Goal: Navigation & Orientation: Find specific page/section

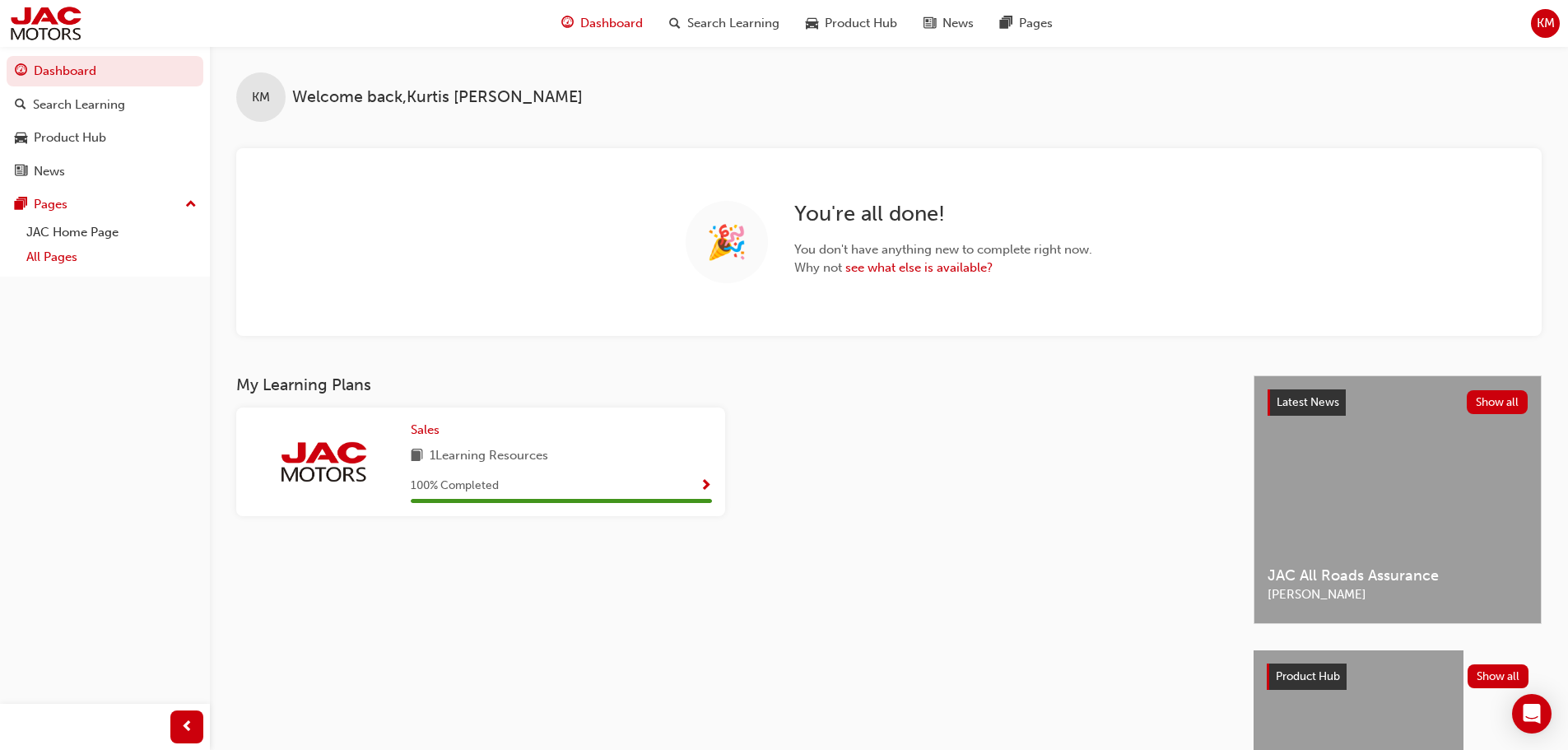
click at [57, 260] on link "All Pages" at bounding box center [111, 257] width 184 height 26
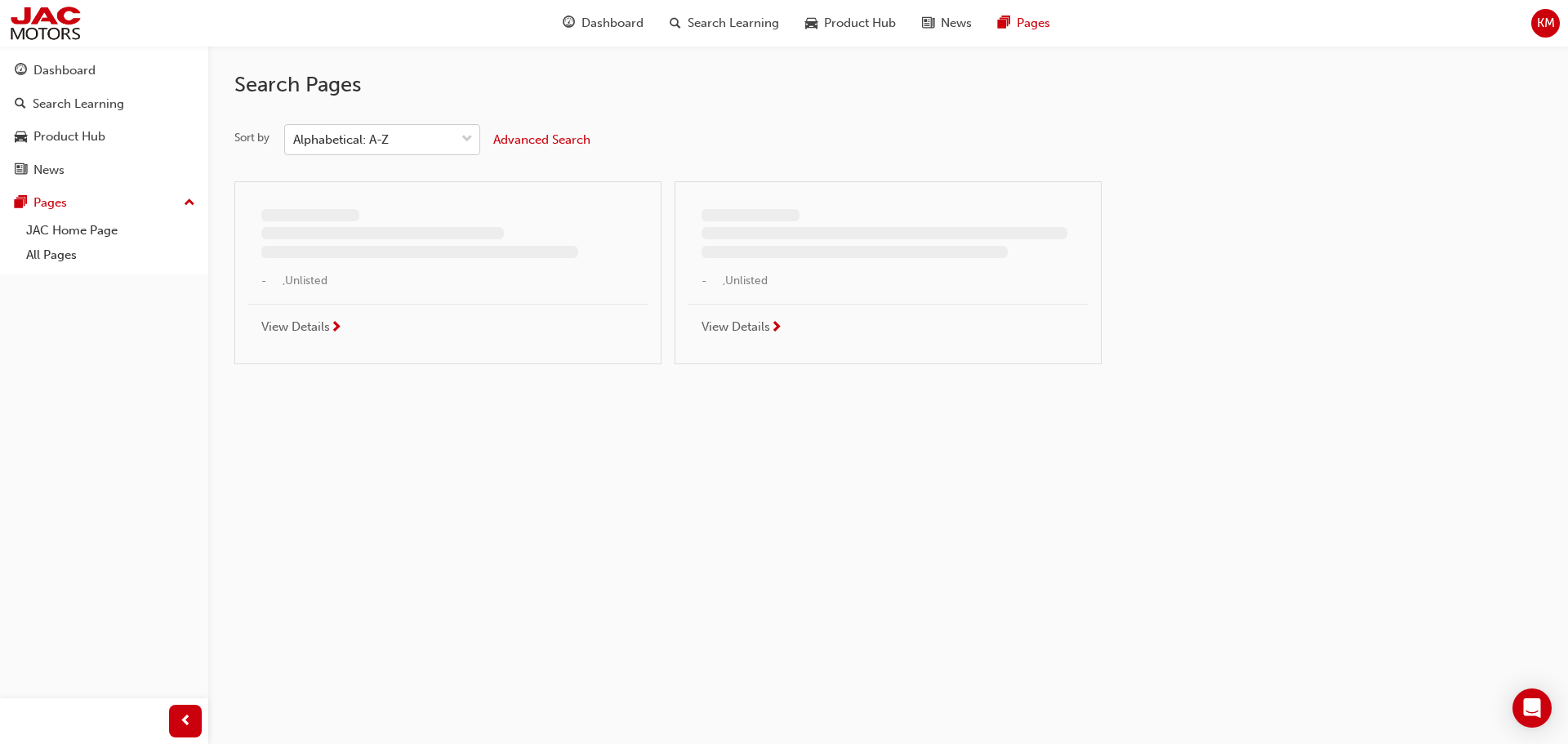
click at [420, 130] on div "Alphabetical: A-Z" at bounding box center [370, 140] width 170 height 28
click at [295, 132] on input "Sort by Alphabetical: A-Z" at bounding box center [294, 139] width 2 height 14
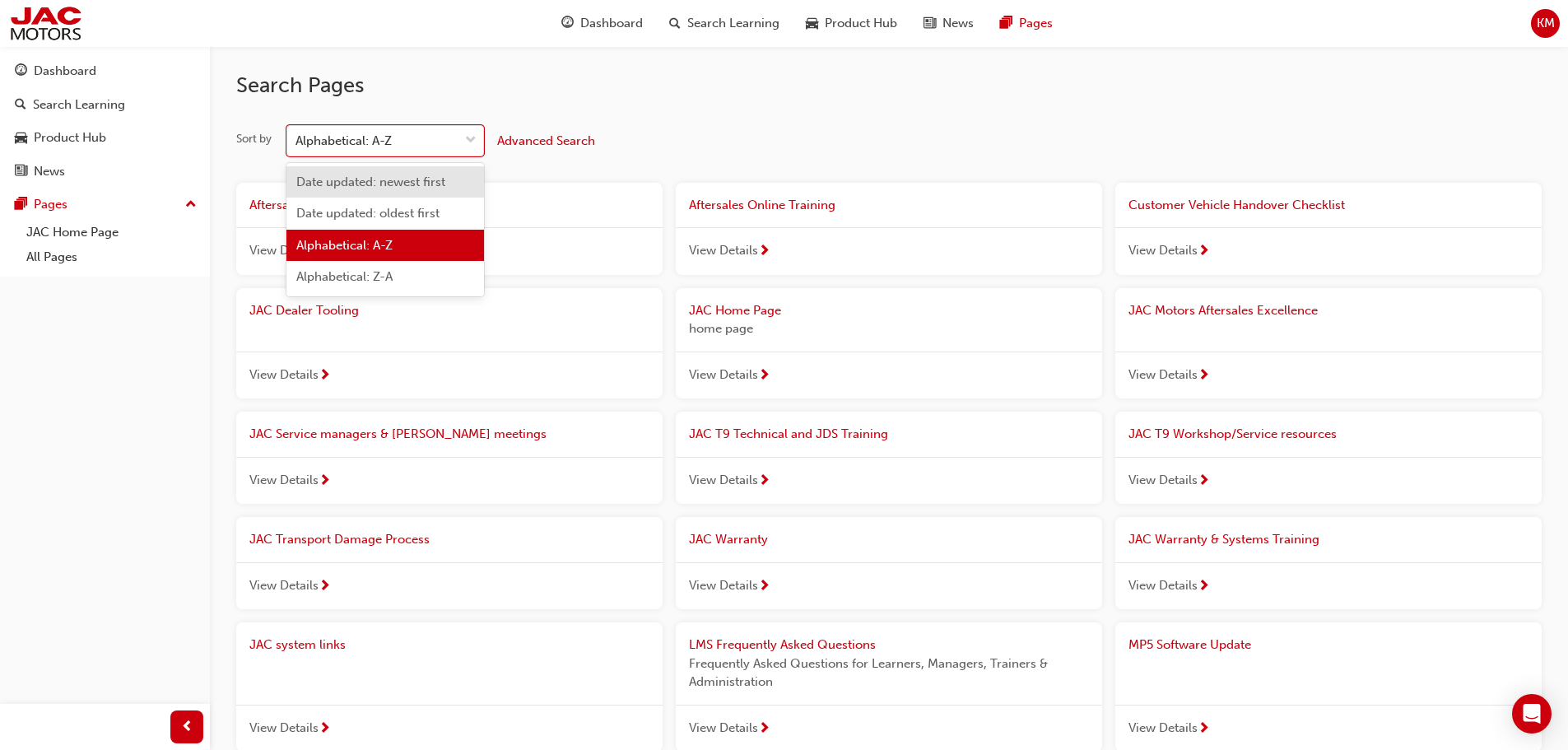
click at [419, 178] on span "Date updated: newest first" at bounding box center [371, 182] width 149 height 15
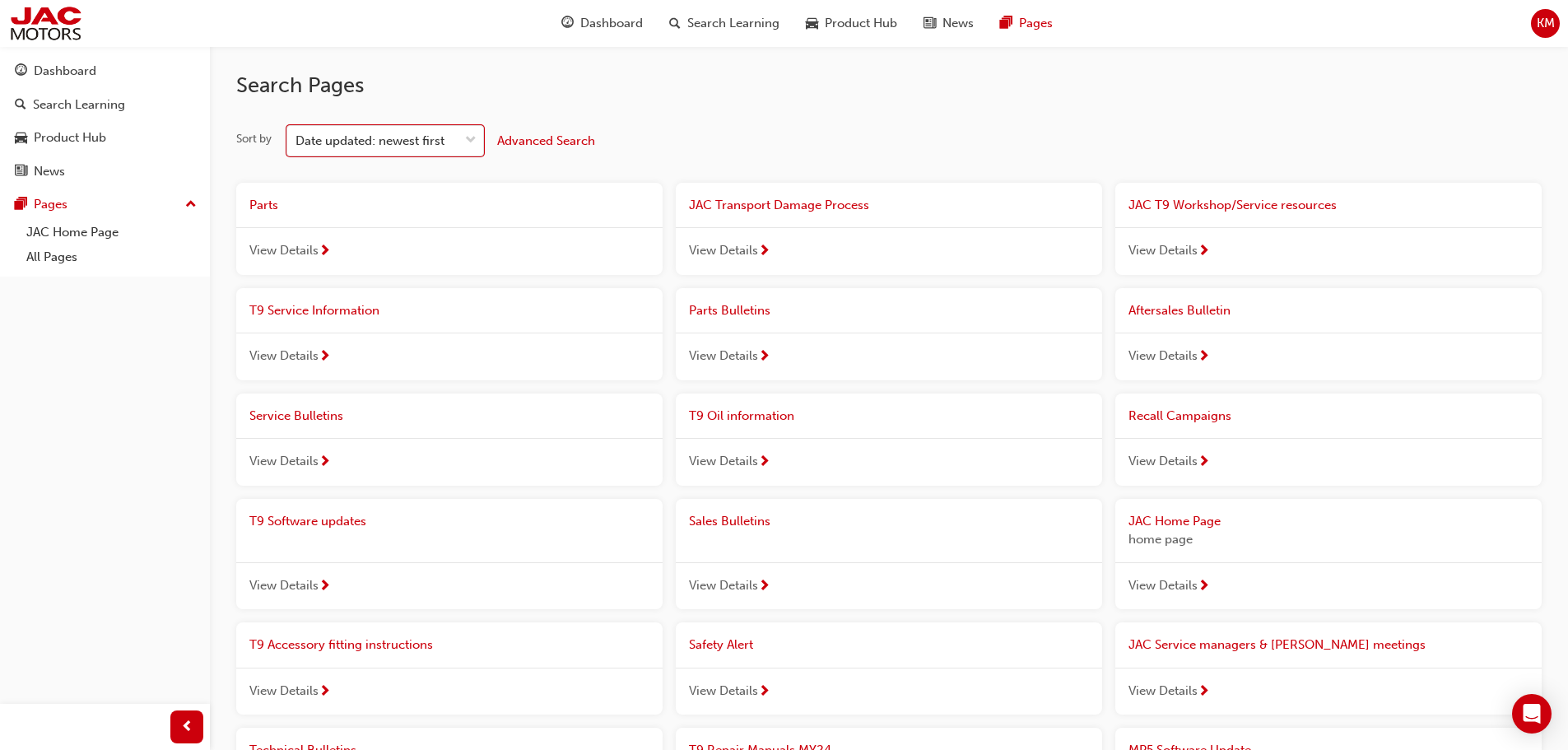
click at [514, 236] on div "View Details" at bounding box center [450, 251] width 426 height 47
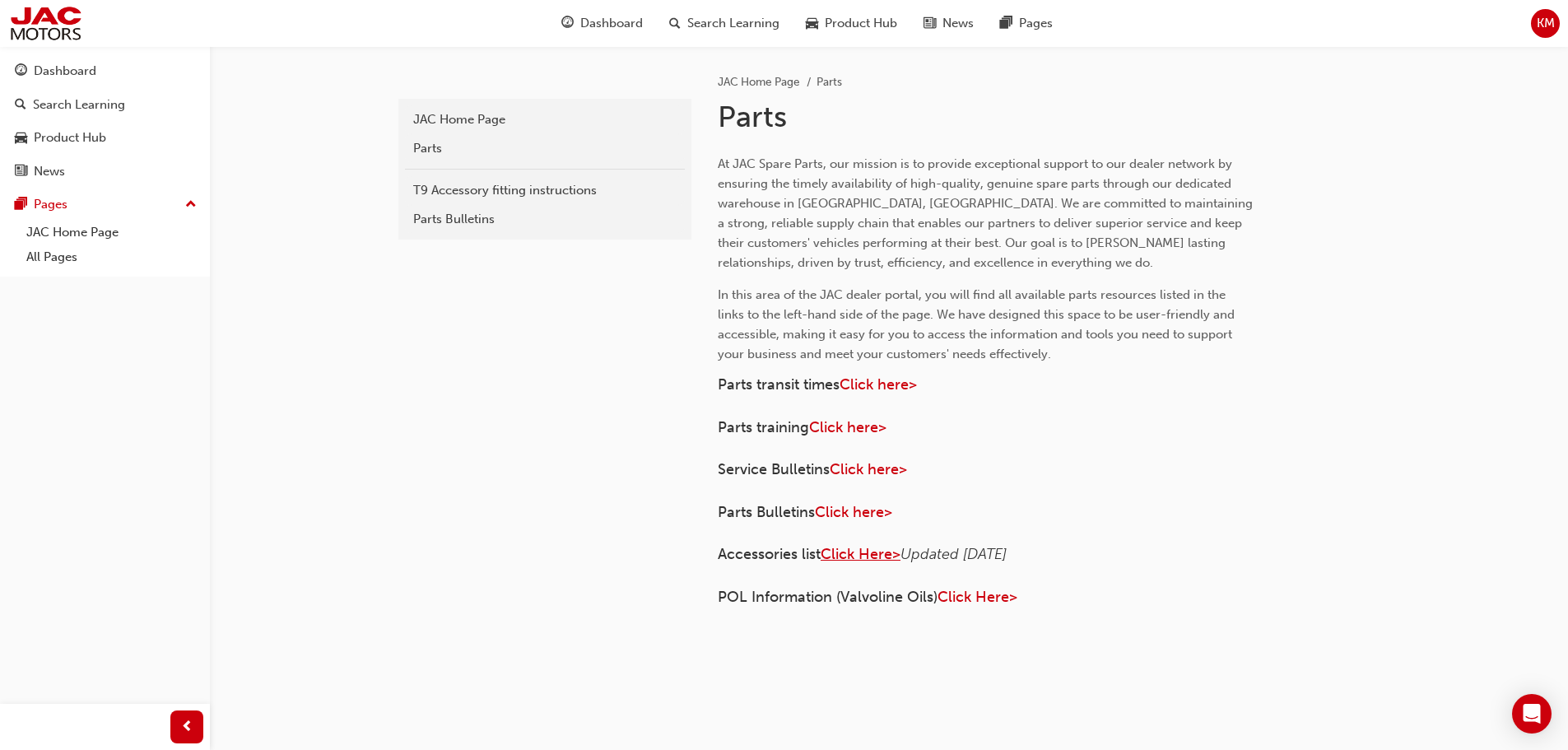
click at [884, 553] on span "Click Here>" at bounding box center [861, 554] width 80 height 18
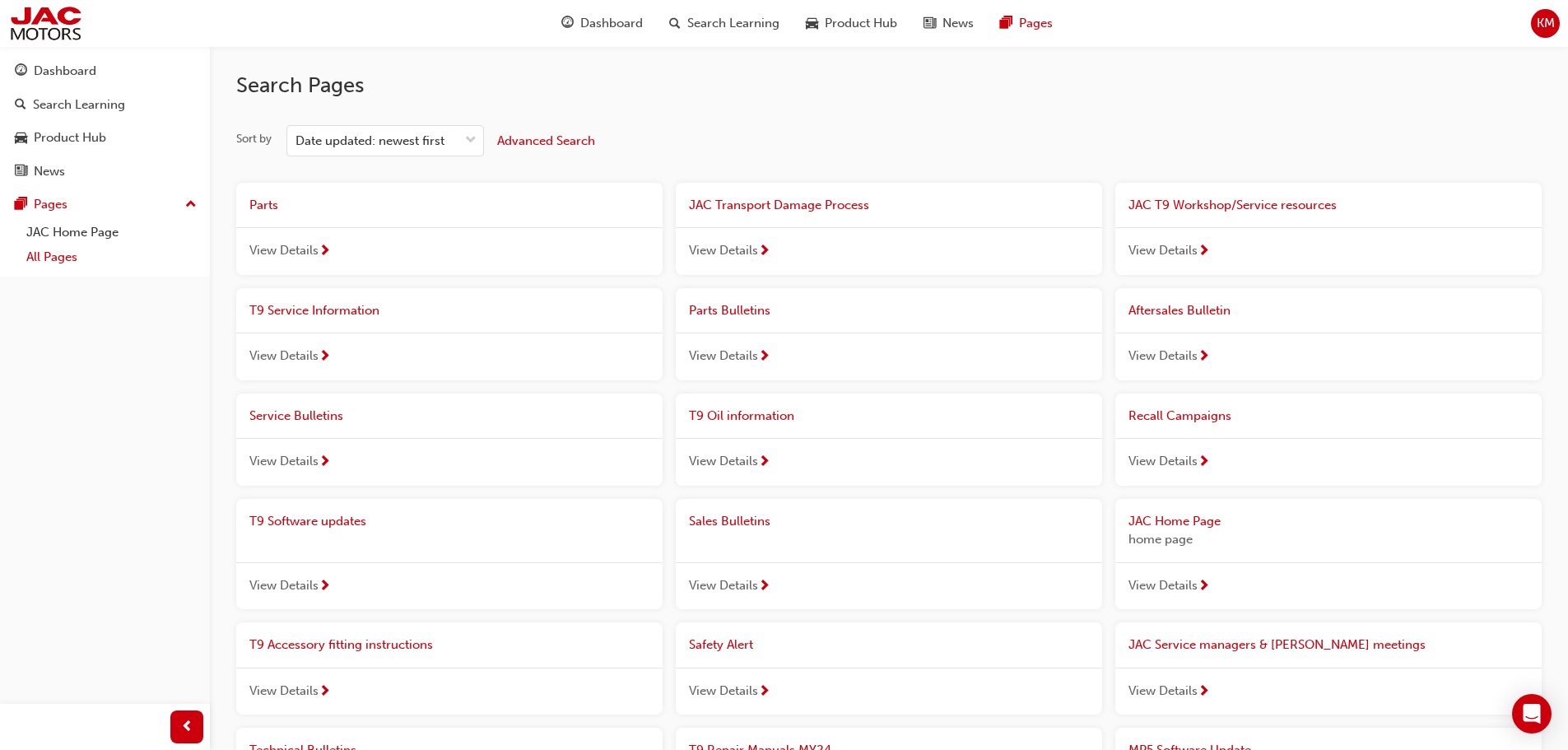
click at [70, 251] on link "All Pages" at bounding box center [111, 257] width 184 height 26
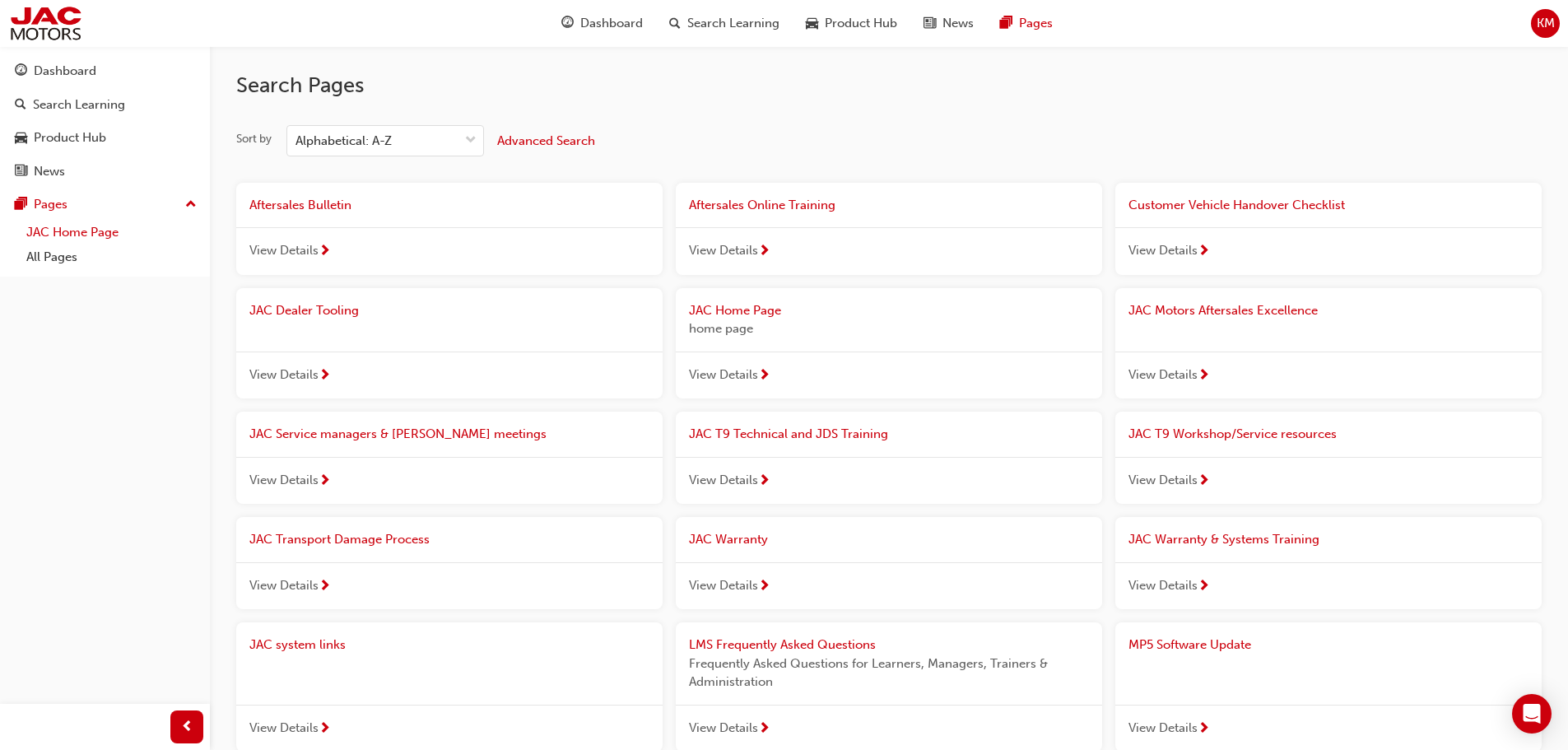
click at [64, 239] on link "JAC Home Page" at bounding box center [111, 232] width 184 height 26
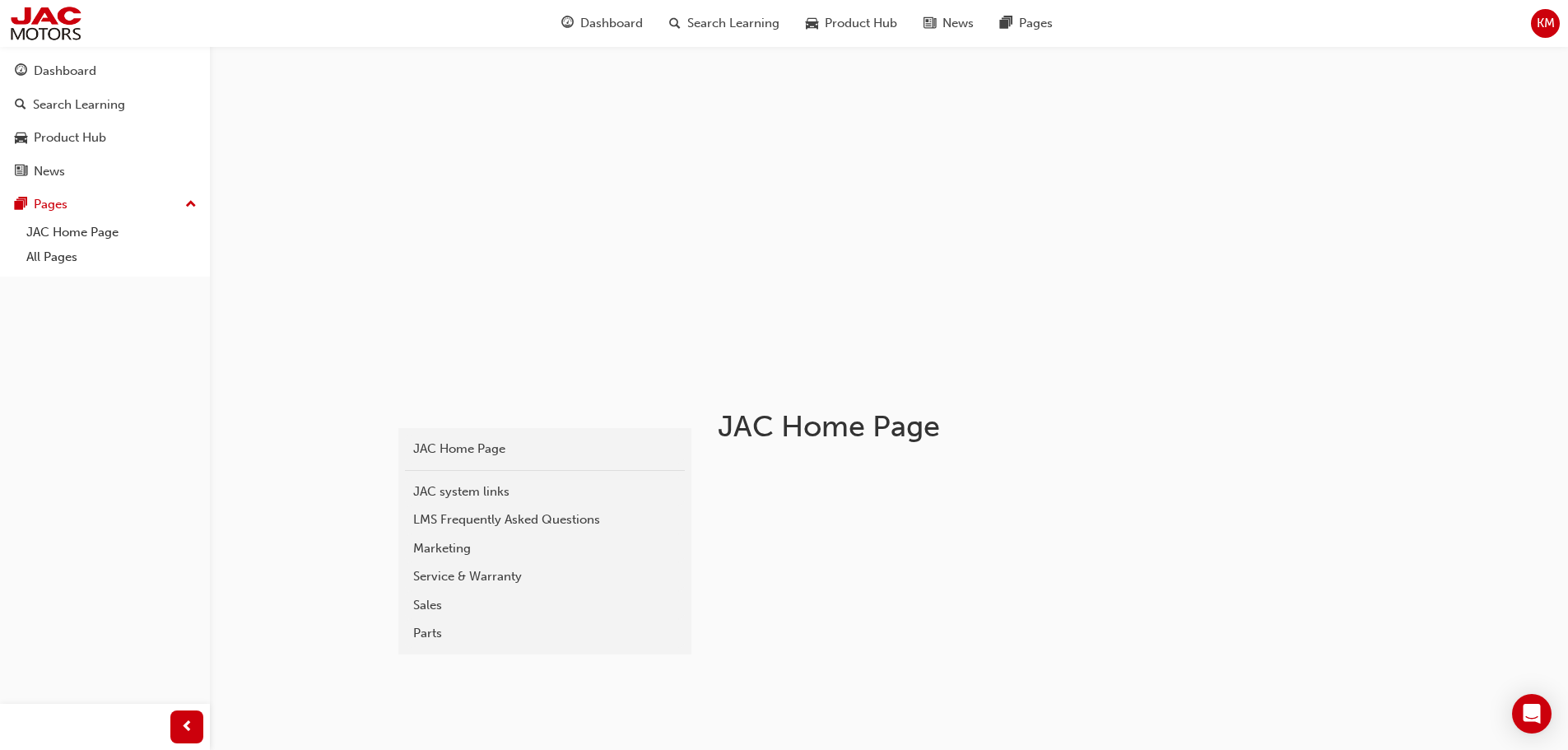
click at [405, 630] on div "JAC Home Page JAC system links LMS Frequently Asked Questions Marketing Service…" at bounding box center [544, 541] width 293 height 226
click at [414, 631] on div "Parts" at bounding box center [545, 633] width 263 height 19
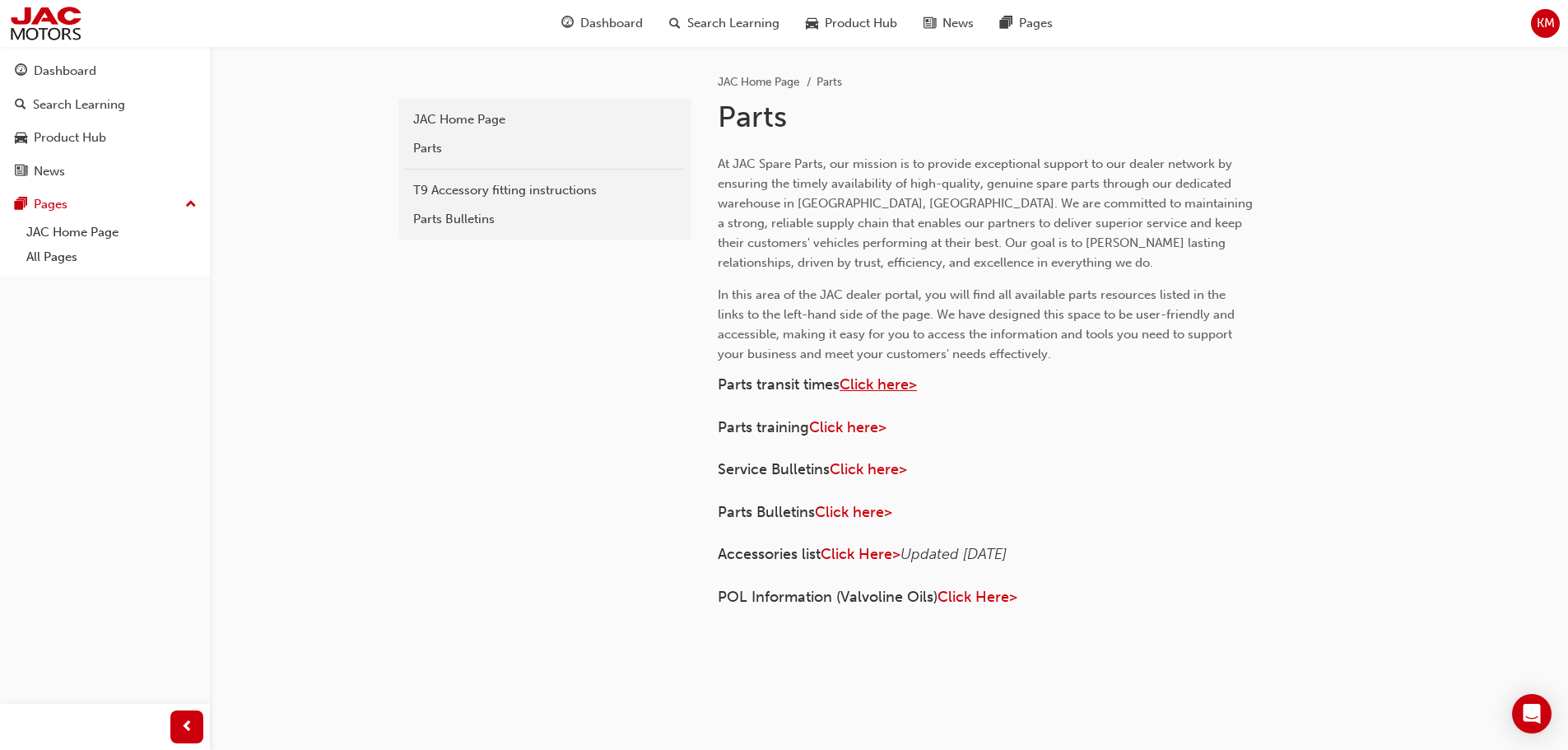
click at [872, 390] on span "Click here>" at bounding box center [878, 384] width 77 height 18
